Goal: Information Seeking & Learning: Learn about a topic

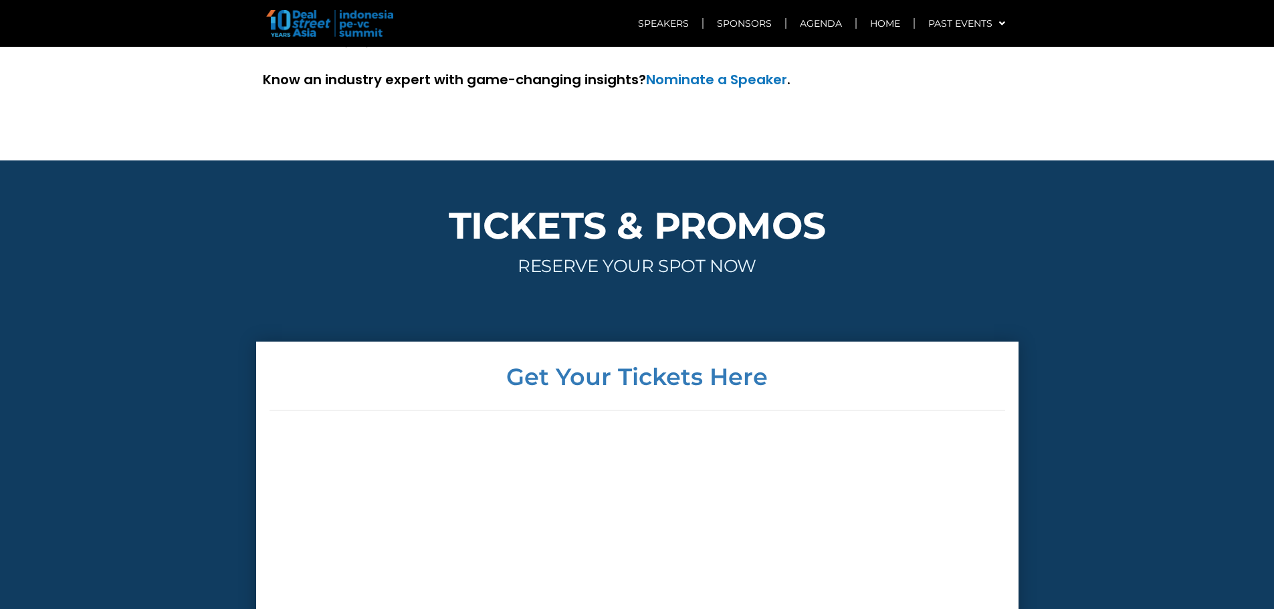
scroll to position [3997, 0]
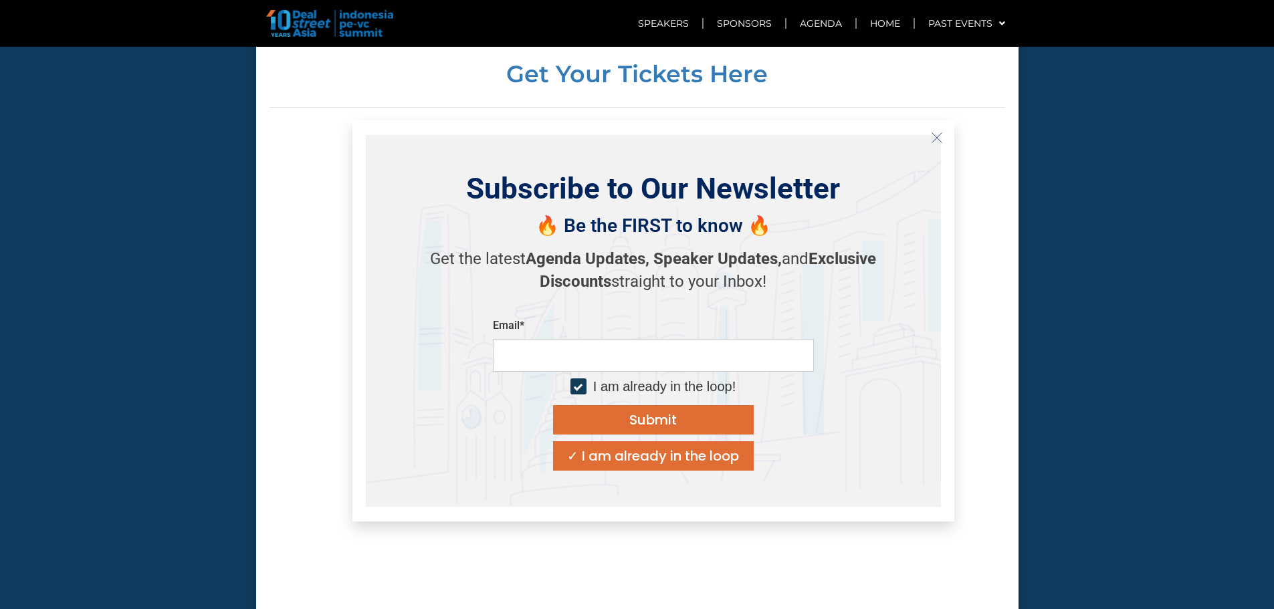
click at [940, 136] on icon "Close" at bounding box center [937, 138] width 12 height 12
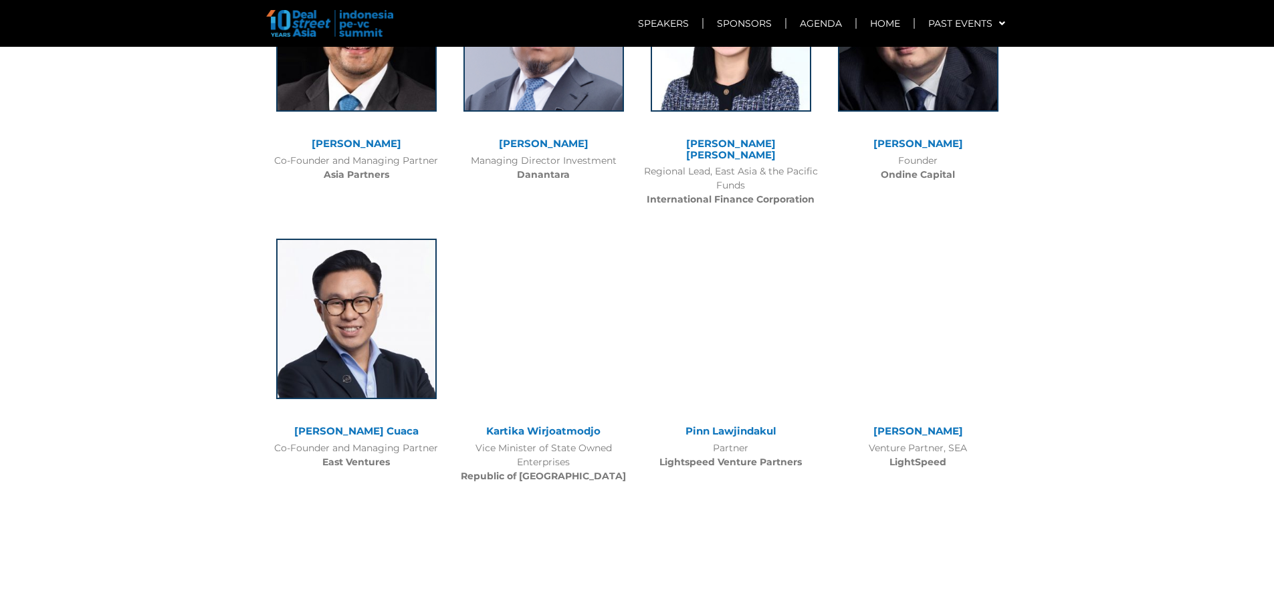
scroll to position [1656, 0]
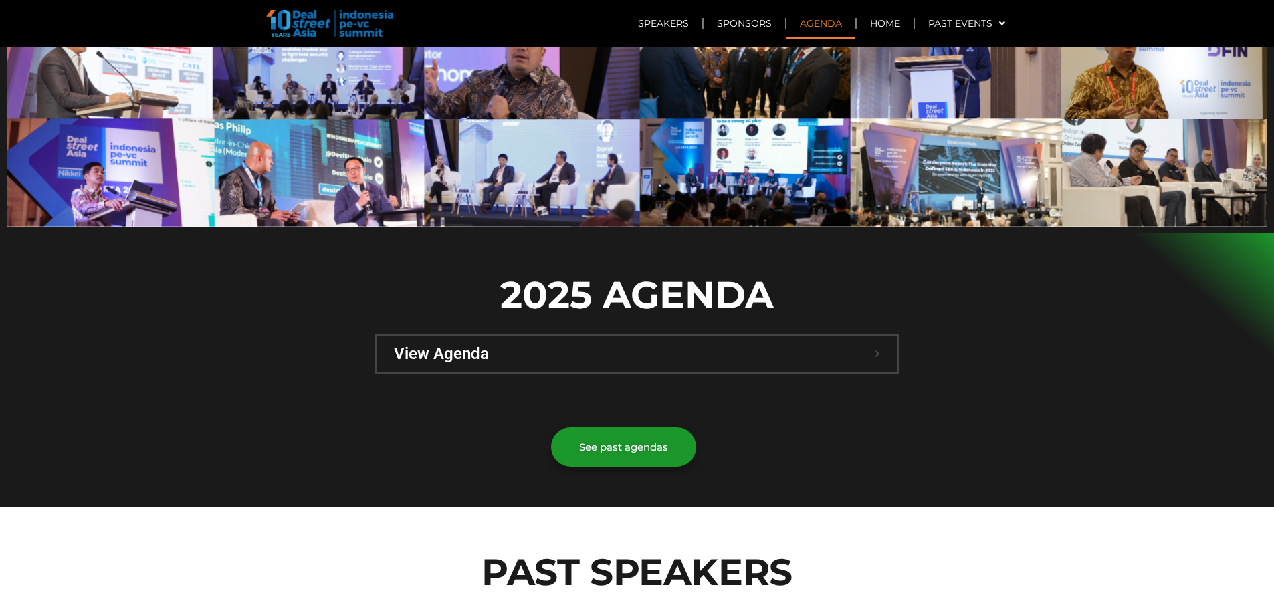
scroll to position [734, 0]
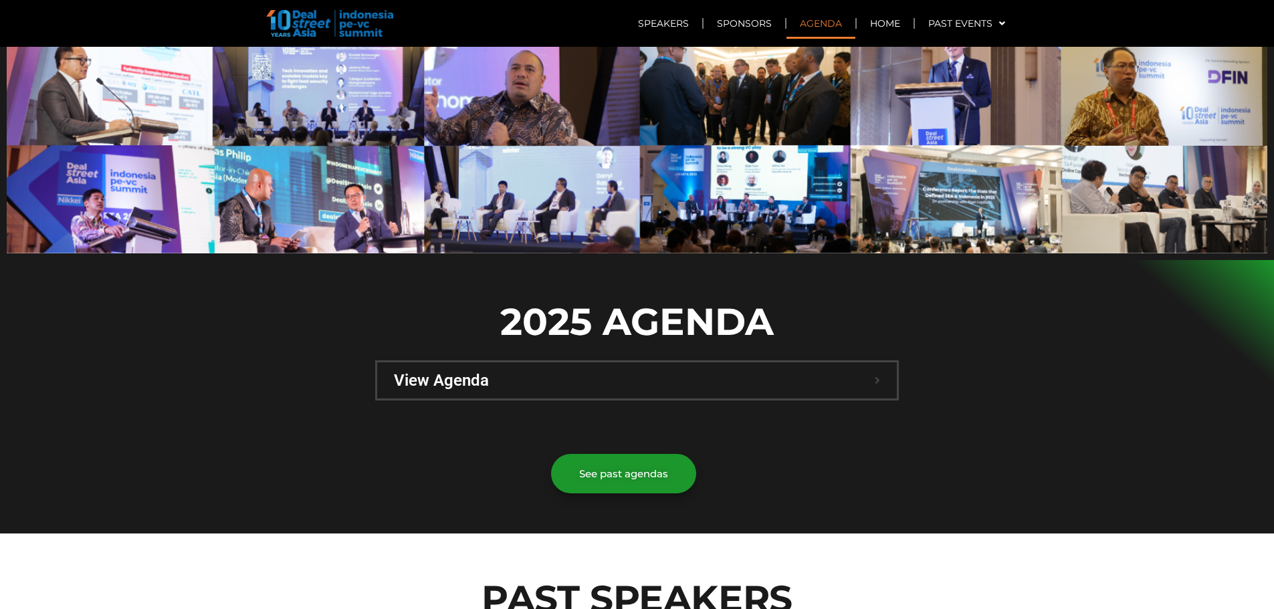
click at [805, 363] on div "View Agenda" at bounding box center [637, 381] width 520 height 36
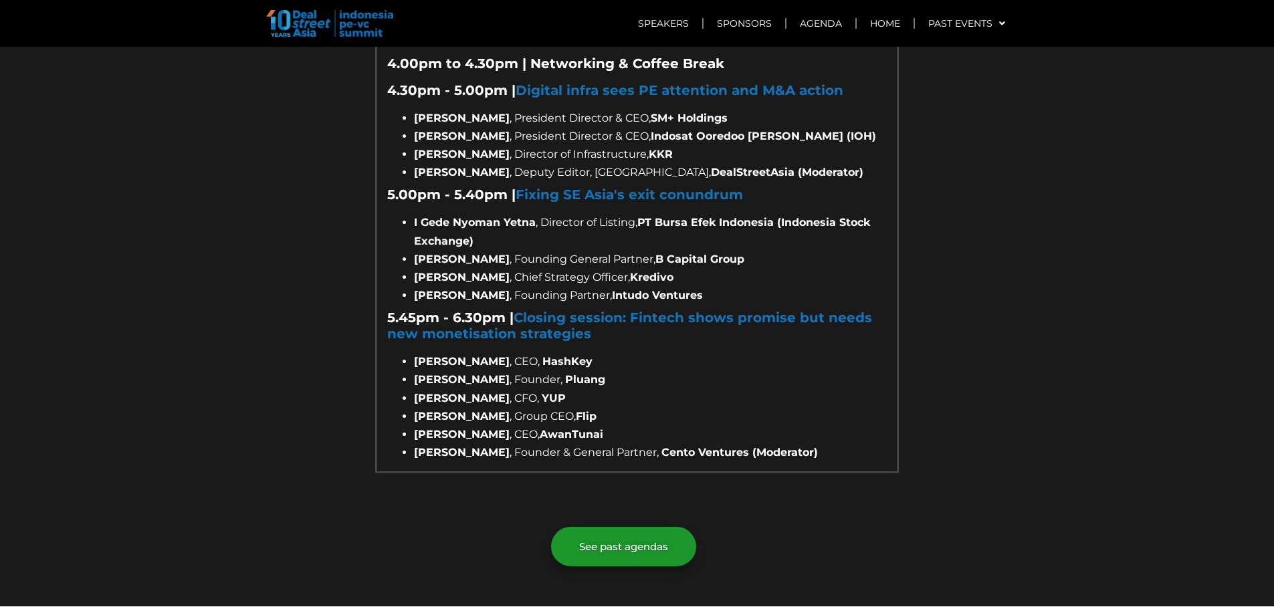
scroll to position [2119, 0]
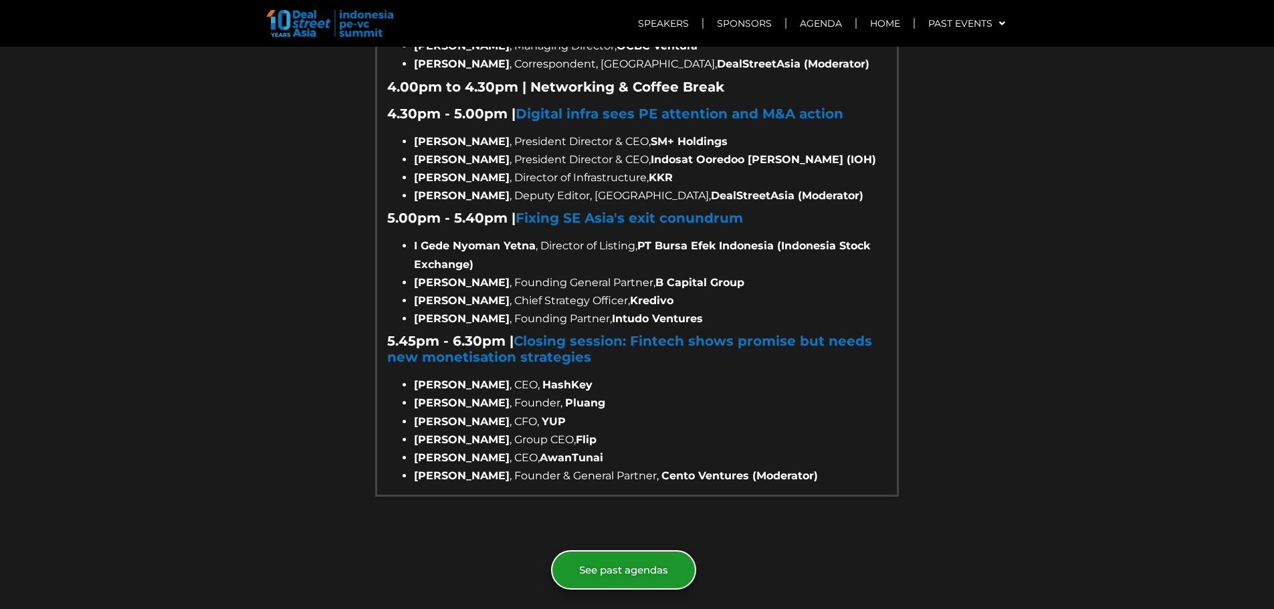
click at [621, 550] on link "See past agendas" at bounding box center [623, 569] width 145 height 39
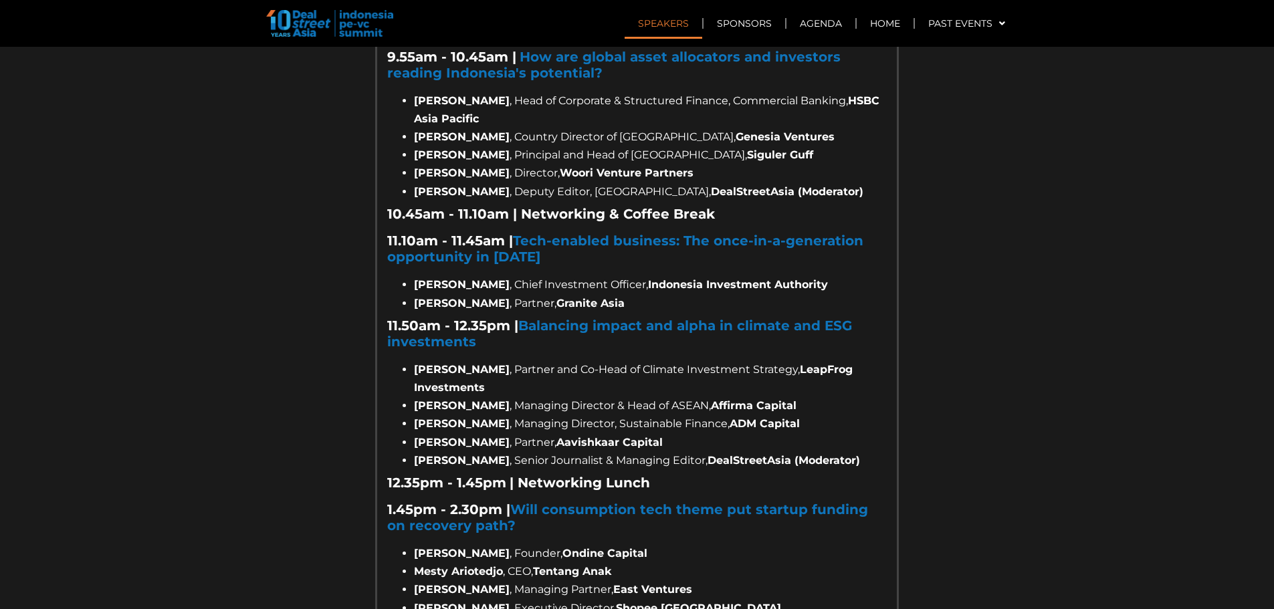
scroll to position [1316, 0]
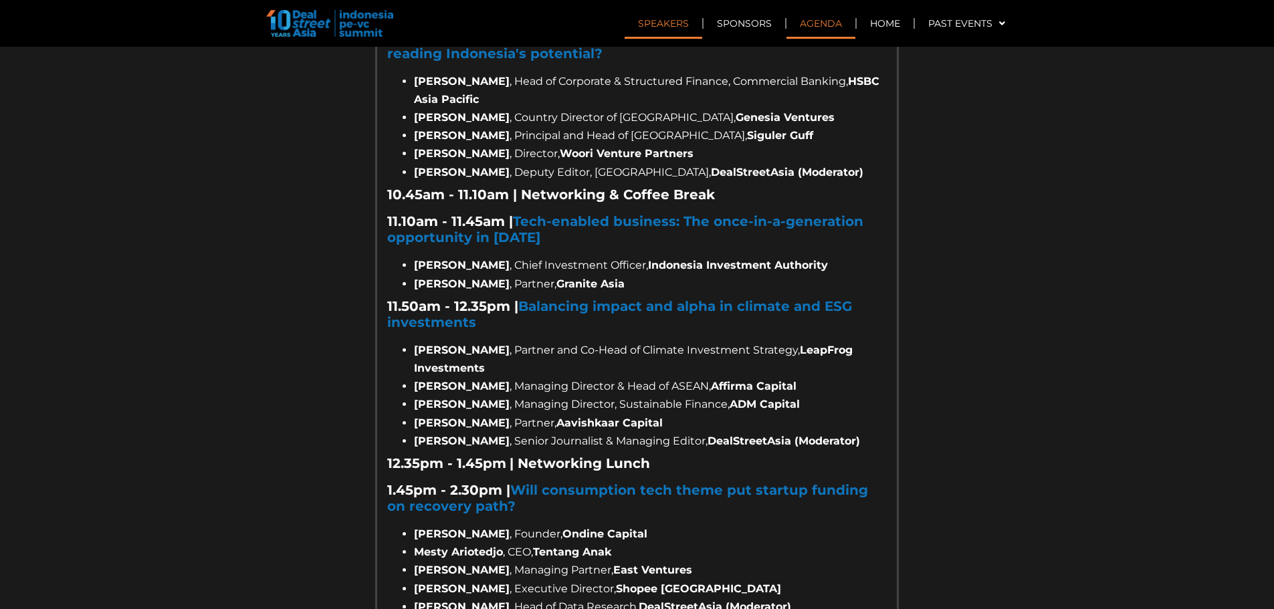
click at [813, 17] on link "Agenda" at bounding box center [821, 23] width 69 height 31
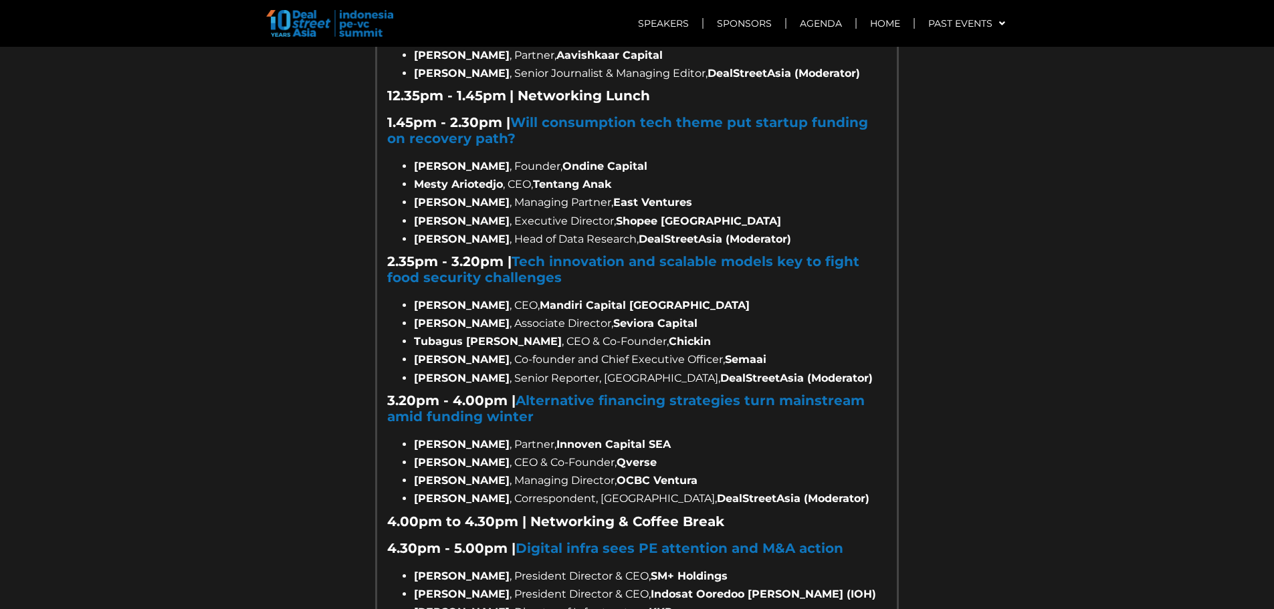
scroll to position [1617, 0]
